Goal: Transaction & Acquisition: Purchase product/service

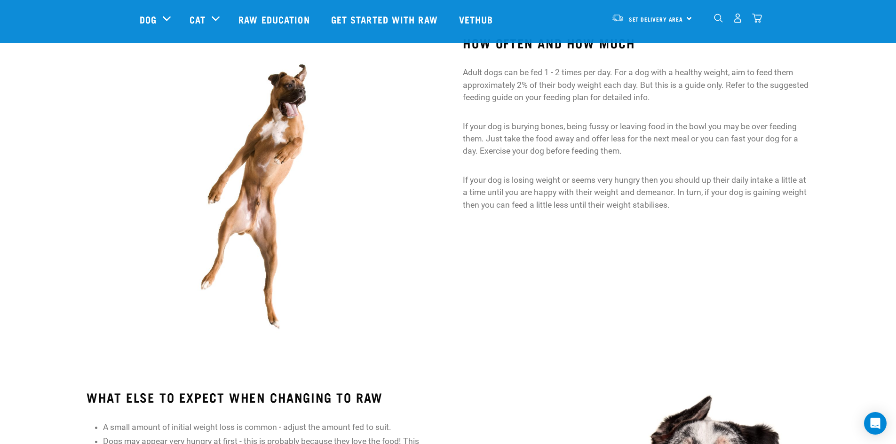
scroll to position [704, 0]
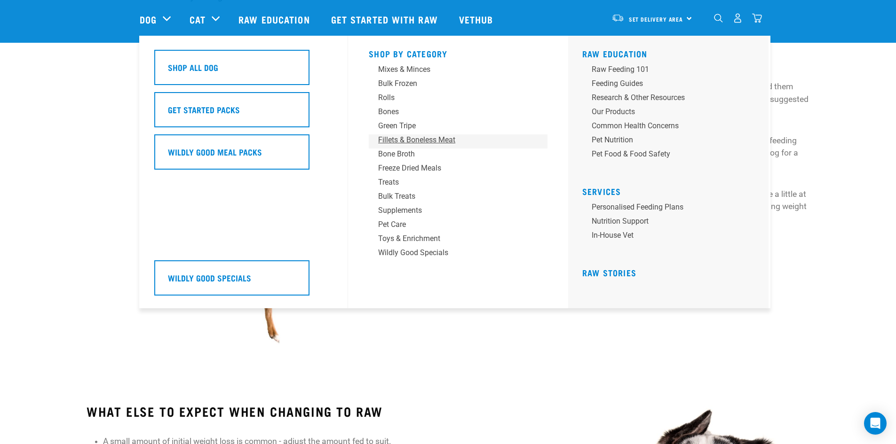
click at [411, 140] on div "Fillets & Boneless Meat" at bounding box center [451, 139] width 147 height 11
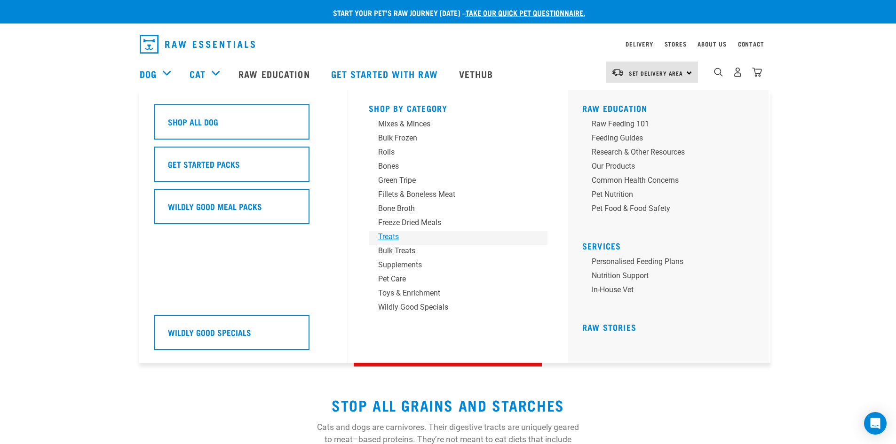
click at [396, 237] on div "Treats" at bounding box center [451, 236] width 147 height 11
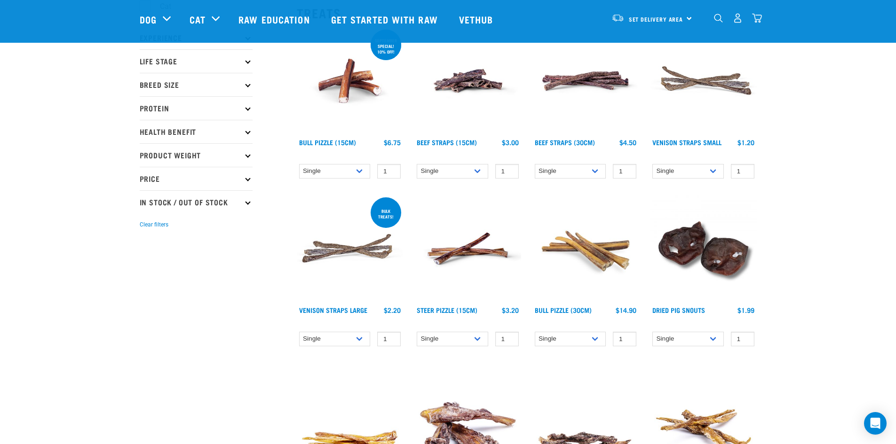
scroll to position [141, 0]
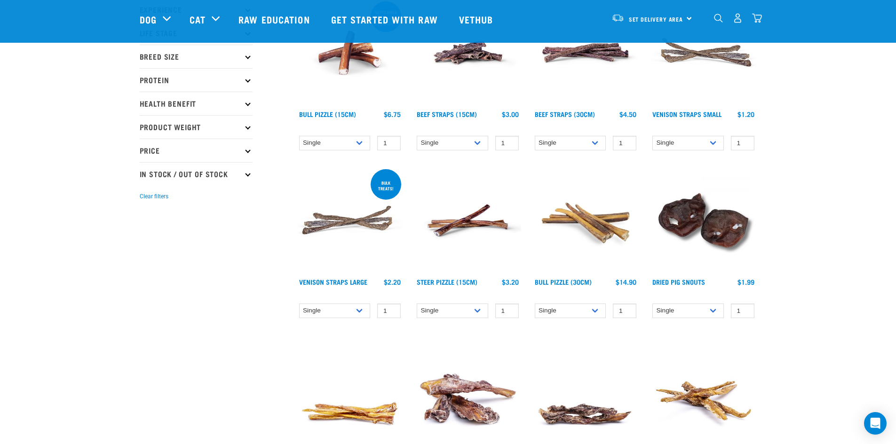
click at [329, 226] on img at bounding box center [350, 220] width 107 height 107
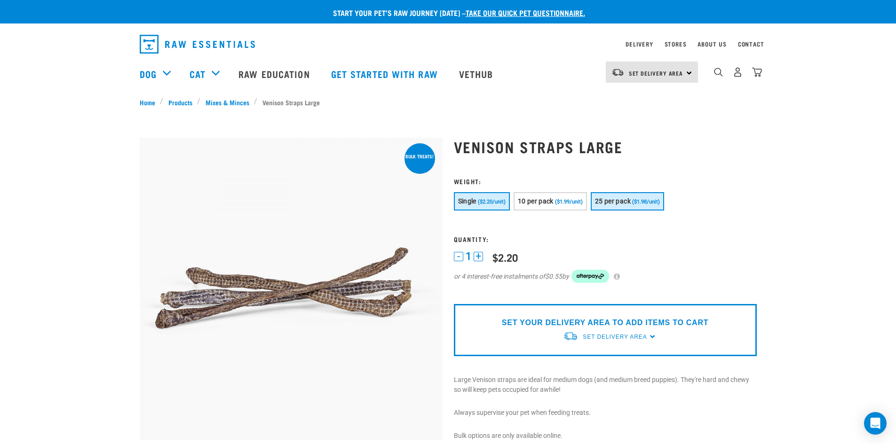
click at [657, 206] on button "25 per pack ($1.98/unit)" at bounding box center [627, 201] width 73 height 18
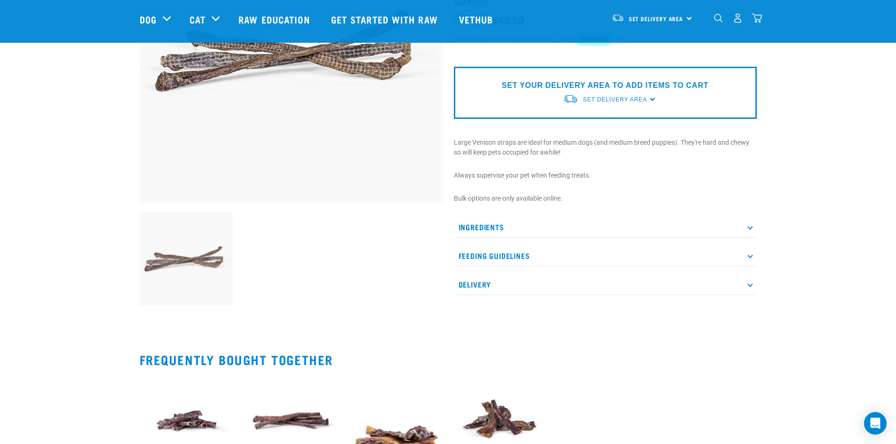
scroll to position [188, 0]
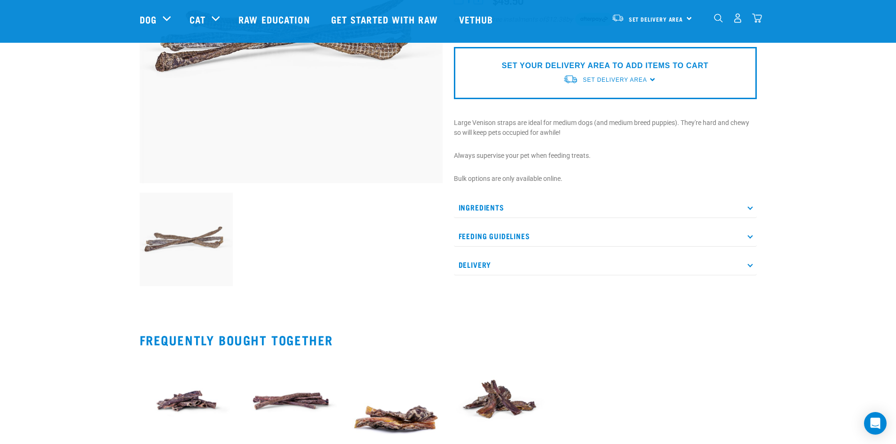
click at [748, 210] on p "Ingredients" at bounding box center [605, 207] width 303 height 21
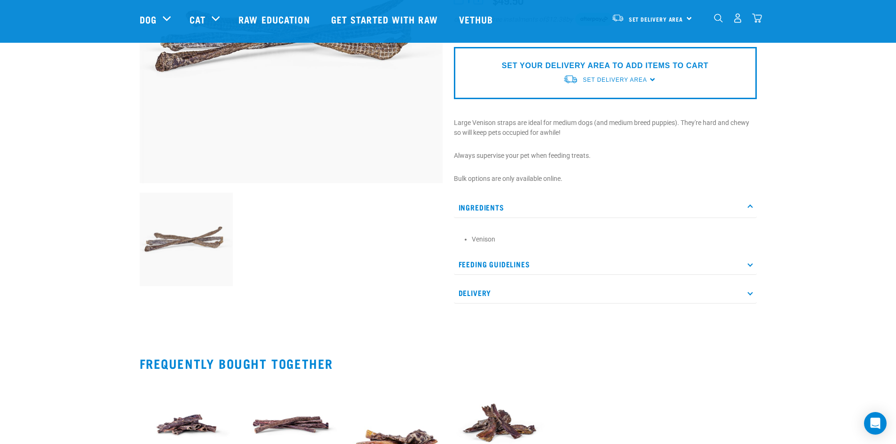
click at [748, 210] on p "Ingredients" at bounding box center [605, 207] width 303 height 21
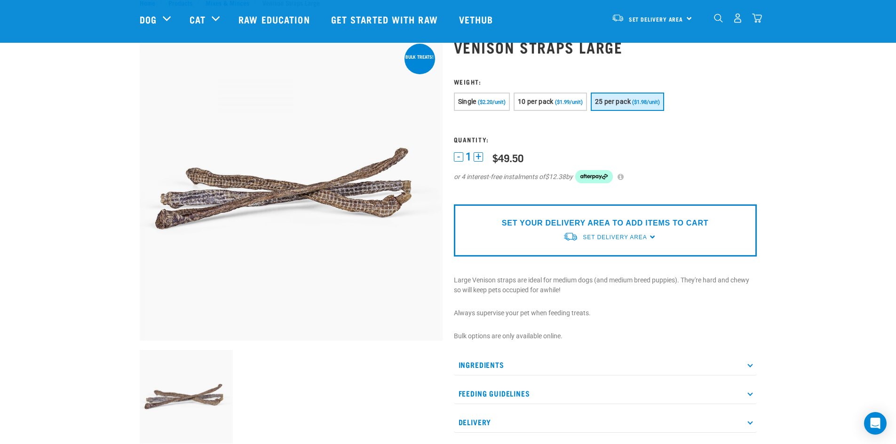
scroll to position [47, 0]
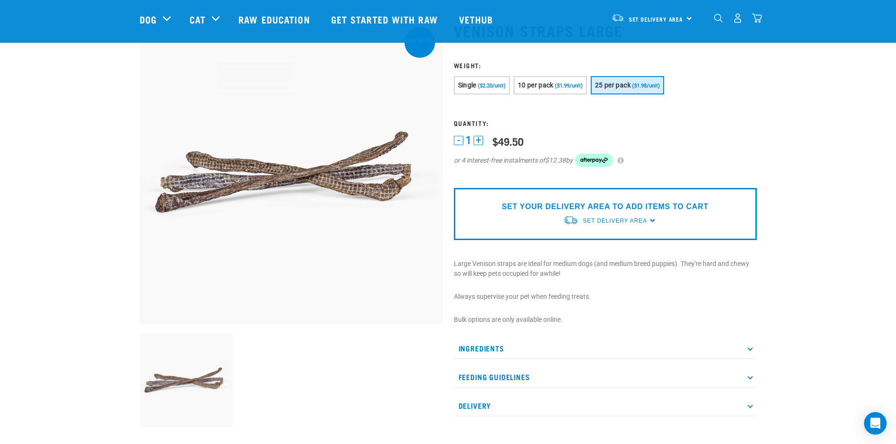
click at [648, 220] on div "SET YOUR DELIVERY AREA TO ADD ITEMS TO CART Set Delivery Area North Island Sout…" at bounding box center [605, 214] width 303 height 52
click at [626, 219] on span "Set Delivery Area" at bounding box center [615, 221] width 64 height 7
click at [607, 241] on link "[GEOGRAPHIC_DATA]" at bounding box center [610, 243] width 94 height 16
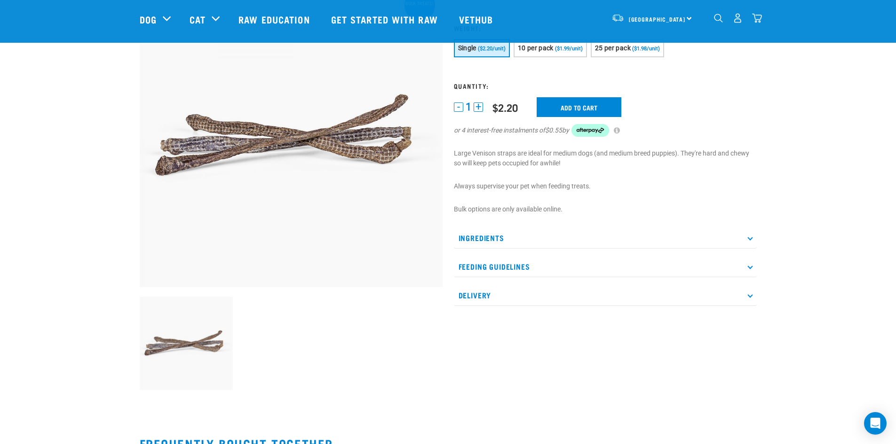
scroll to position [69, 0]
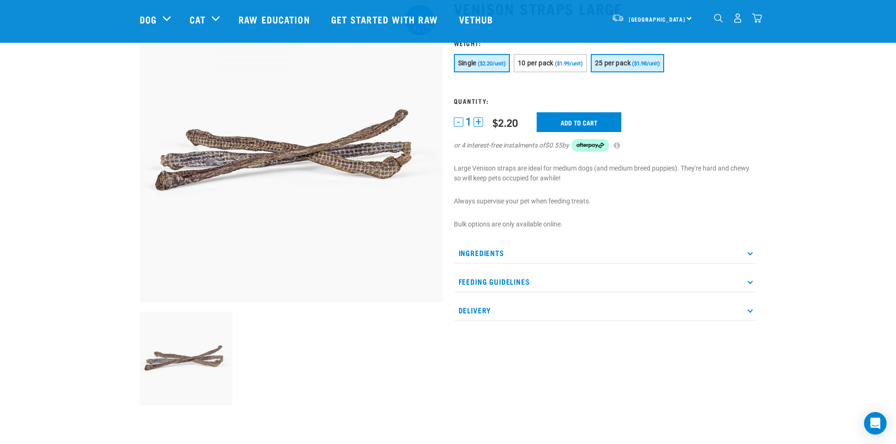
click at [622, 67] on span "25 per pack" at bounding box center [613, 63] width 36 height 8
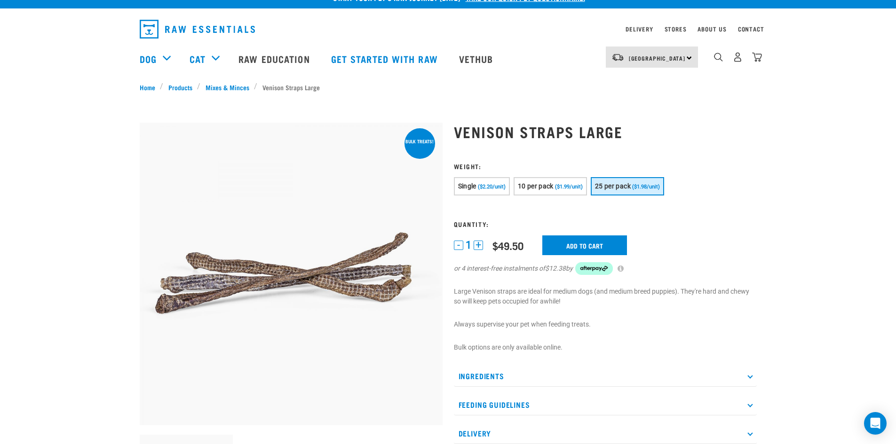
scroll to position [0, 0]
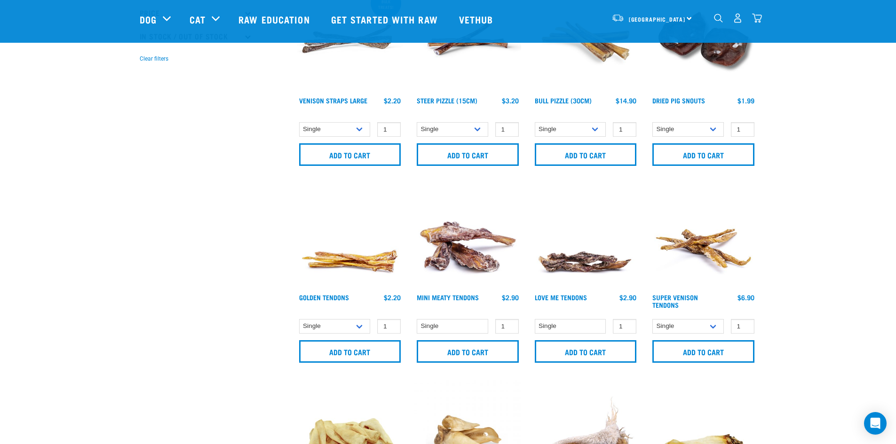
scroll to position [295, 0]
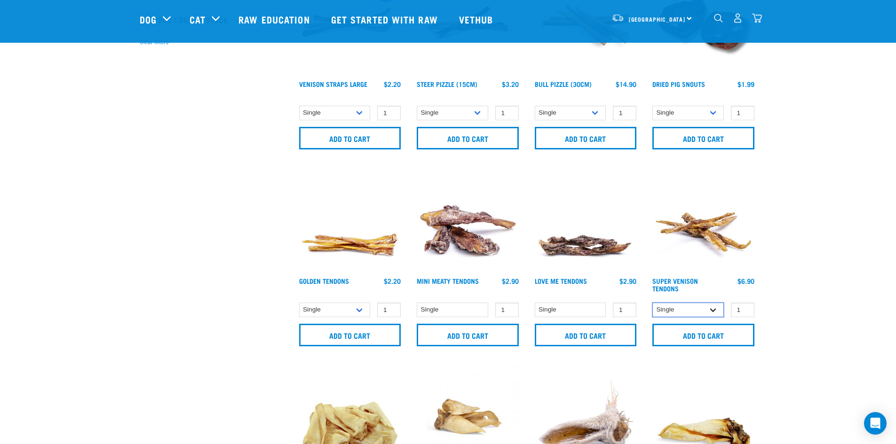
click at [714, 308] on select "Single 10 per pack 25 per pack" at bounding box center [687, 310] width 71 height 15
select select "682010"
click at [652, 303] on select "Single 10 per pack 25 per pack" at bounding box center [687, 310] width 71 height 15
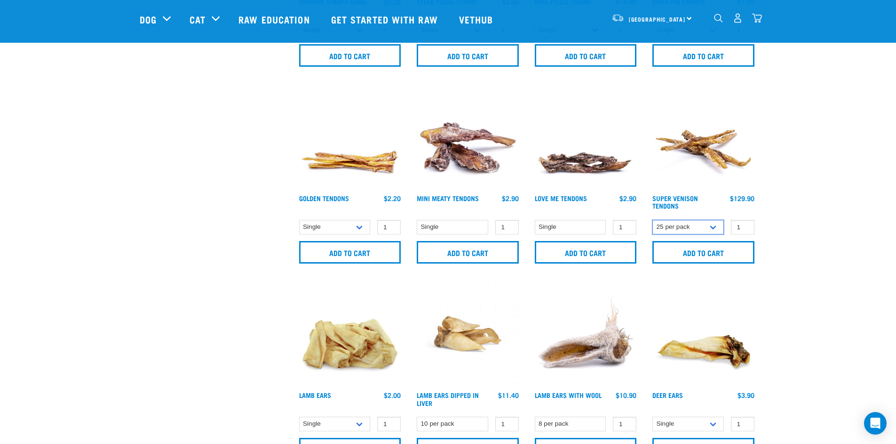
scroll to position [389, 0]
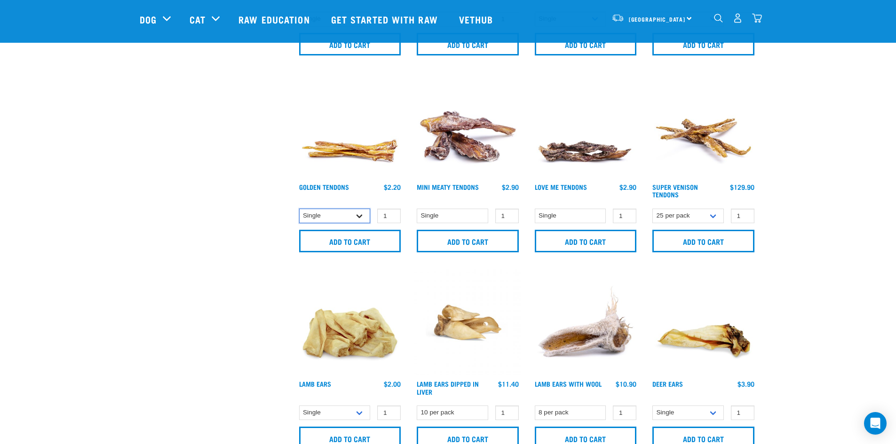
click at [357, 216] on select "Single 10 per pack 25 per pack" at bounding box center [334, 216] width 71 height 15
select select "248515"
click at [299, 209] on select "Single 10 per pack 25 per pack" at bounding box center [334, 216] width 71 height 15
click at [478, 215] on select "Single" at bounding box center [452, 216] width 71 height 15
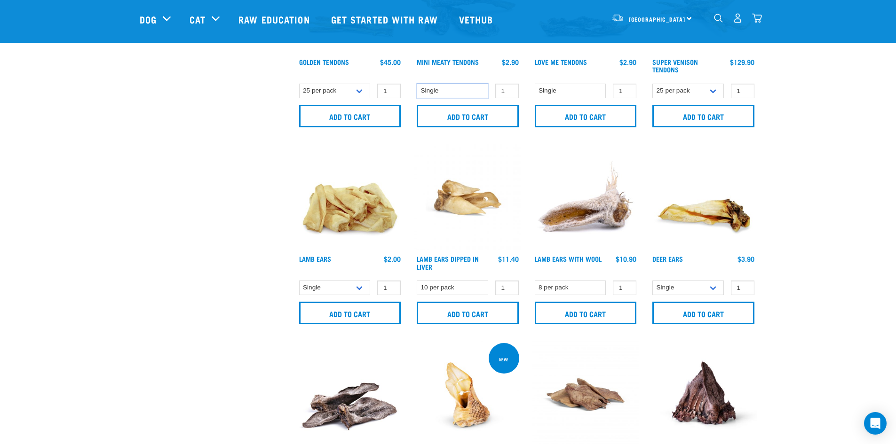
scroll to position [530, 0]
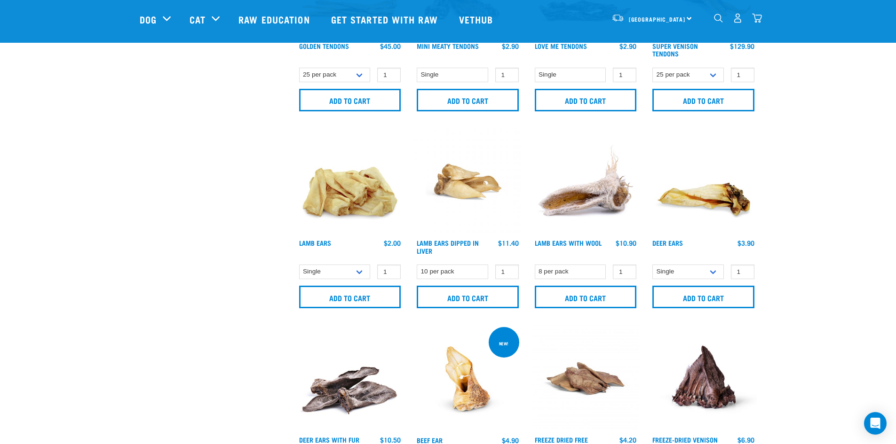
click at [610, 203] on img at bounding box center [585, 181] width 107 height 107
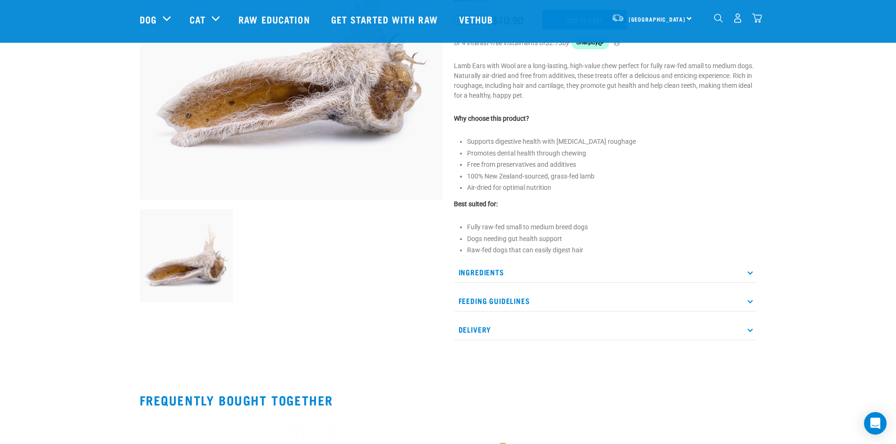
scroll to position [94, 0]
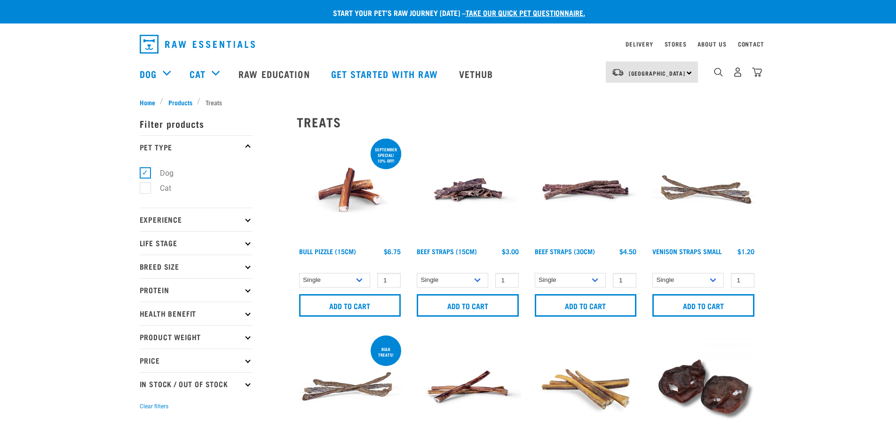
select select "248515"
select select "682010"
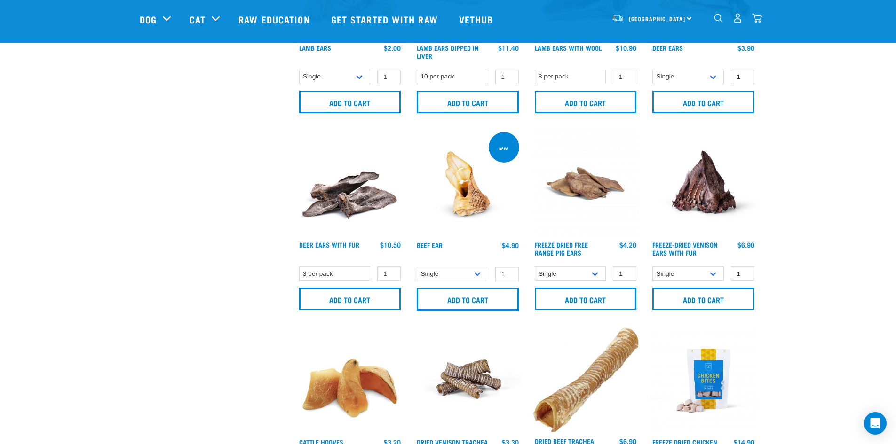
scroll to position [788, 0]
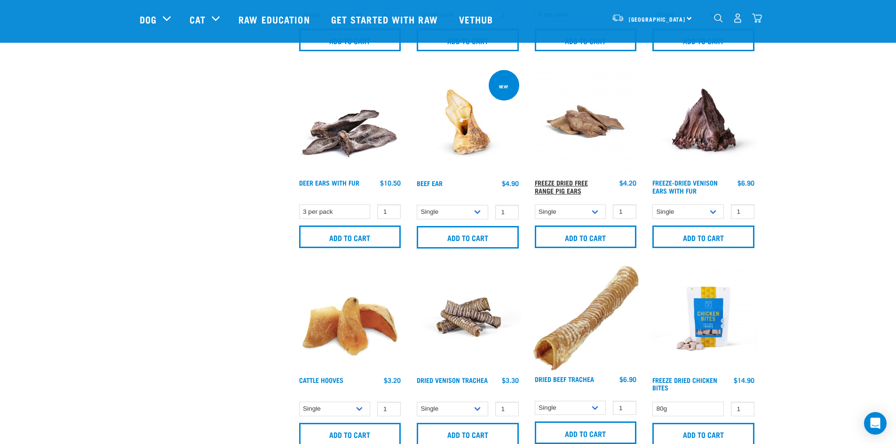
click at [583, 181] on link "Freeze Dried Free Range Pig Ears" at bounding box center [561, 186] width 53 height 11
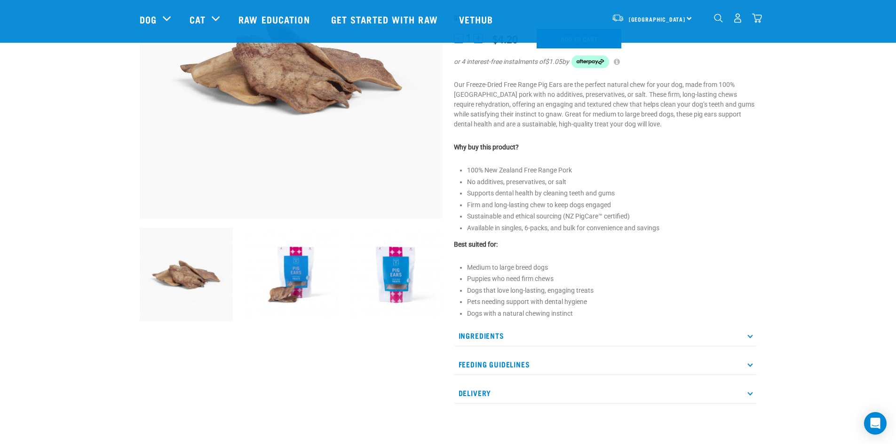
scroll to position [94, 0]
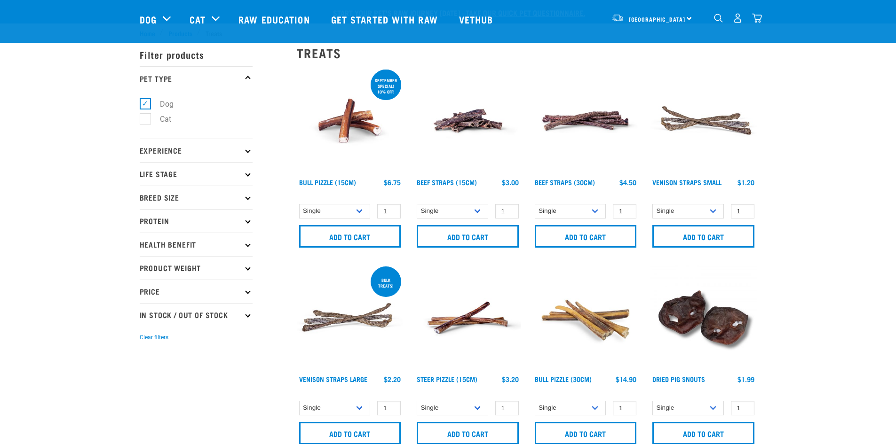
select select "248515"
select select "682010"
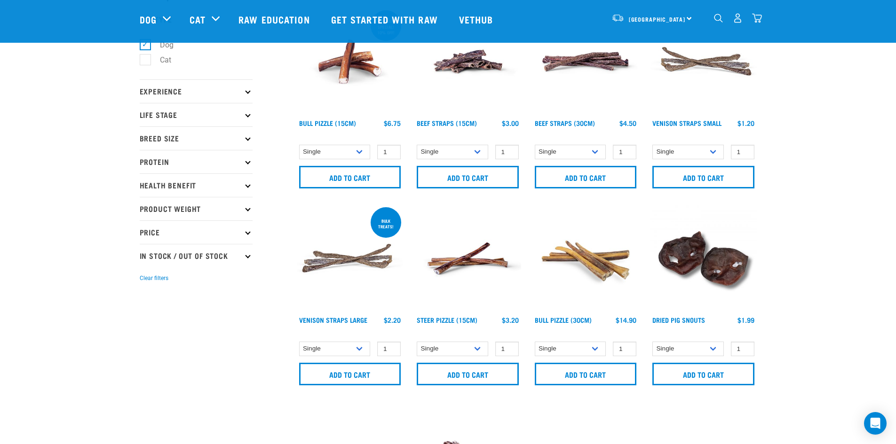
scroll to position [151, 0]
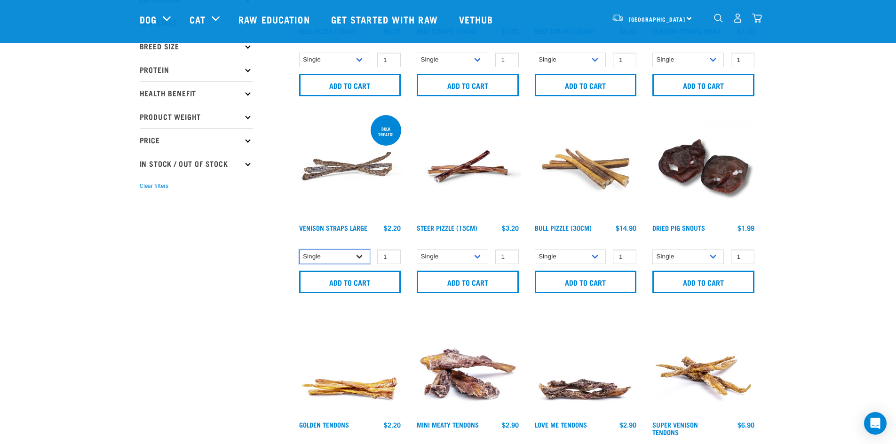
click at [354, 257] on select "Single 10 per pack 25 per pack" at bounding box center [334, 257] width 71 height 15
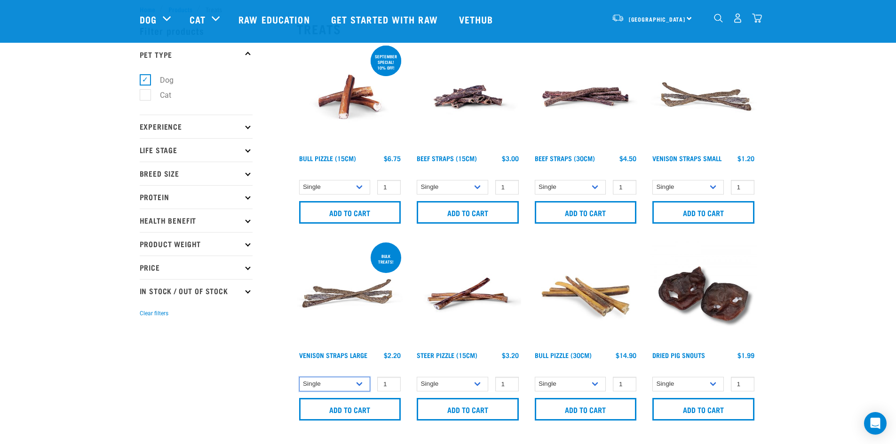
scroll to position [0, 0]
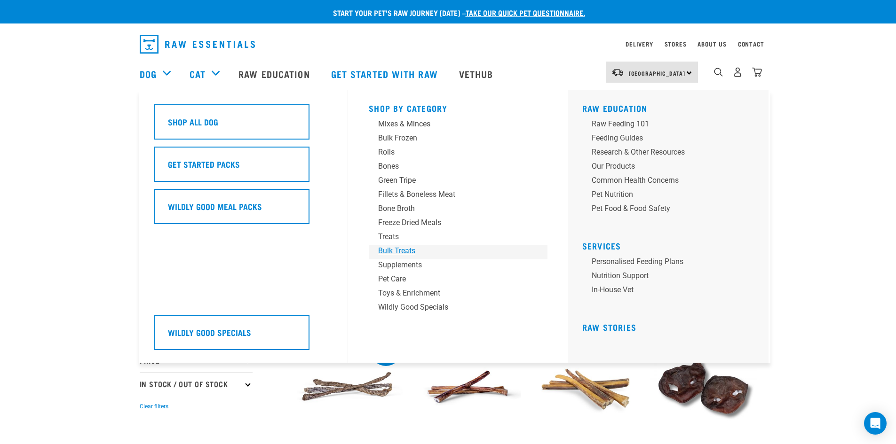
click at [406, 252] on div "Bulk Treats" at bounding box center [451, 250] width 147 height 11
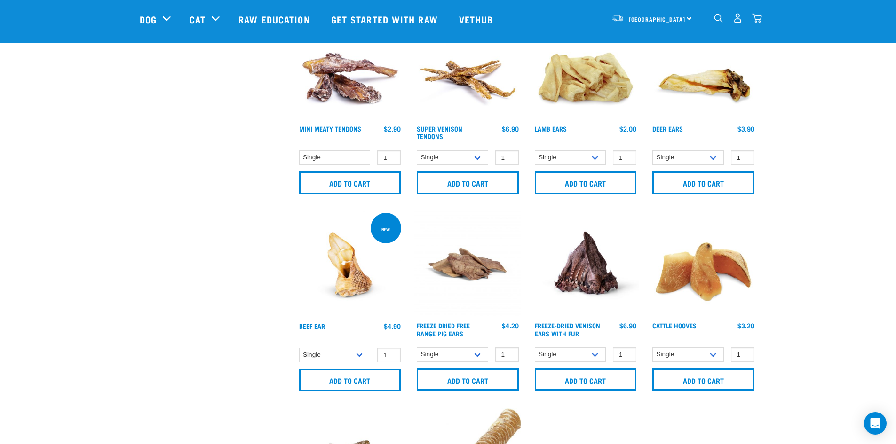
scroll to position [470, 0]
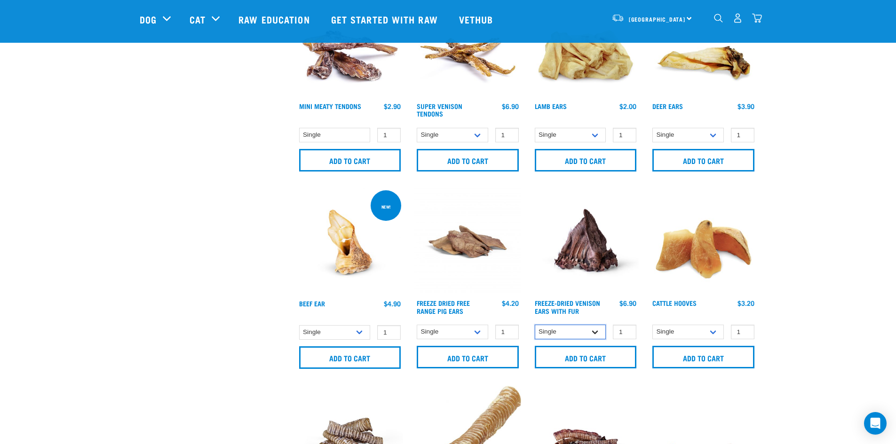
click at [588, 333] on select "Single 10 per pack 25 per pack" at bounding box center [570, 332] width 71 height 15
click at [535, 325] on select "Single 10 per pack 25 per pack" at bounding box center [570, 332] width 71 height 15
click at [597, 330] on select "Single 10 per pack 25 per pack" at bounding box center [570, 332] width 71 height 15
select select "436317"
click at [535, 325] on select "Single 10 per pack 25 per pack" at bounding box center [570, 332] width 71 height 15
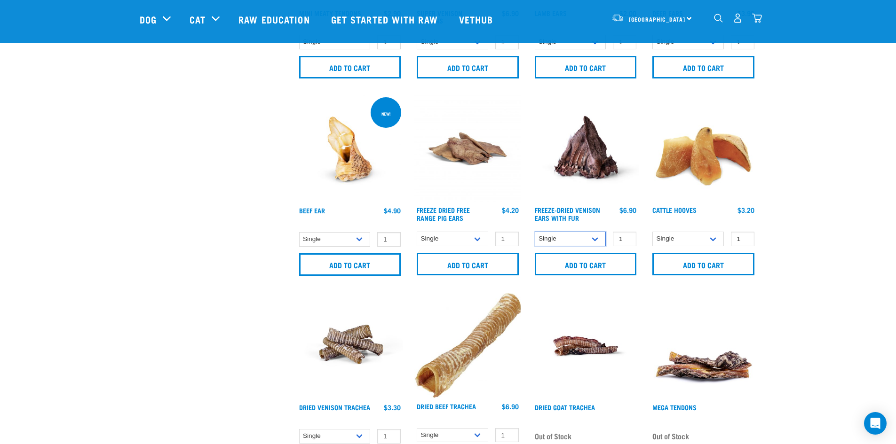
scroll to position [564, 0]
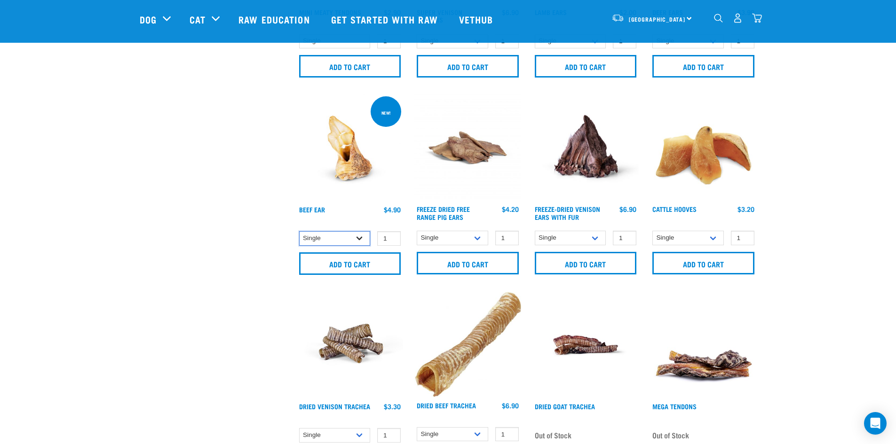
click at [360, 239] on select "Single 10 per pack 25 per pack" at bounding box center [334, 238] width 71 height 15
click at [299, 231] on select "Single 10 per pack 25 per pack" at bounding box center [334, 238] width 71 height 15
click at [364, 237] on select "Single 10 per pack 25 per pack" at bounding box center [334, 238] width 71 height 15
select select "348046"
click at [299, 231] on select "Single 10 per pack 25 per pack" at bounding box center [334, 238] width 71 height 15
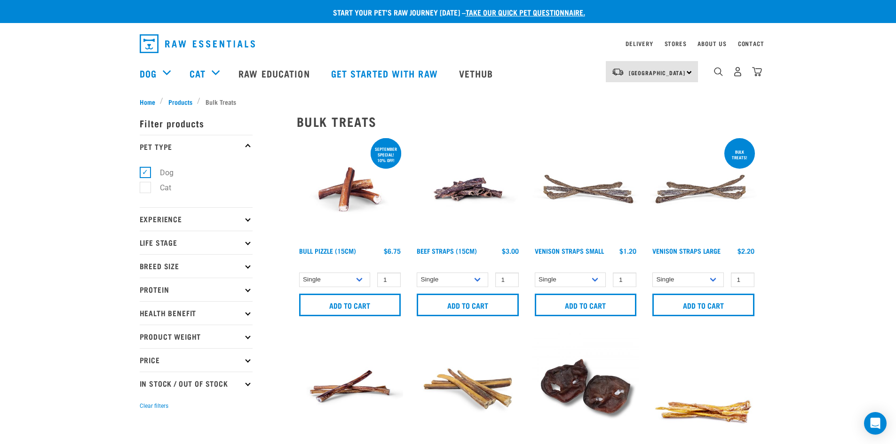
scroll to position [0, 0]
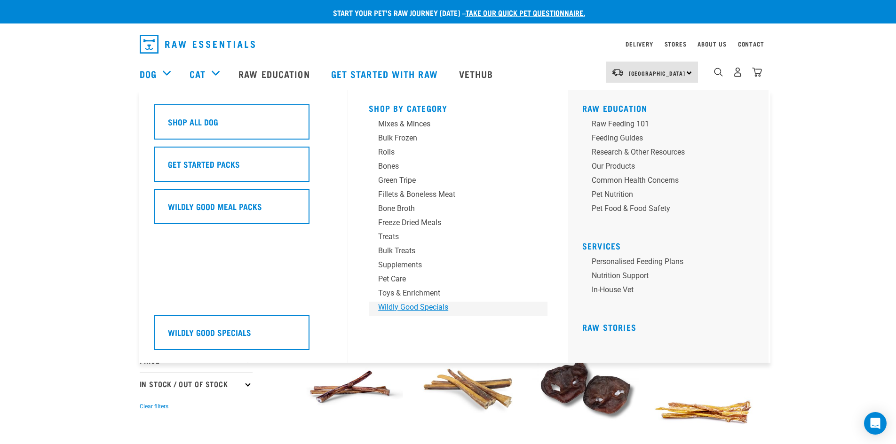
click at [395, 303] on div "Wildly Good Specials" at bounding box center [451, 307] width 147 height 11
click at [402, 309] on div "Wildly Good Specials" at bounding box center [451, 307] width 147 height 11
